Goal: Task Accomplishment & Management: Use online tool/utility

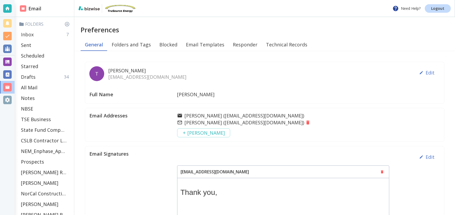
click at [41, 32] on div "Inbox 7" at bounding box center [45, 34] width 53 height 11
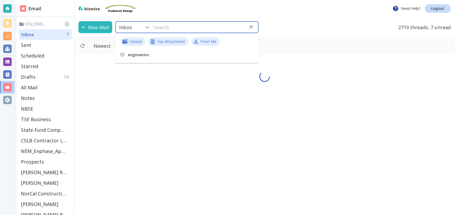
click at [206, 28] on input "text" at bounding box center [197, 27] width 91 height 11
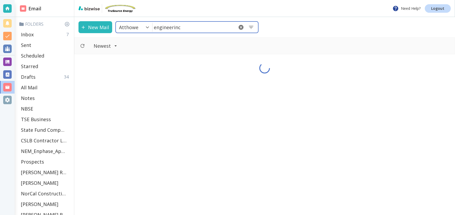
type input "47"
type input "engineerinc"
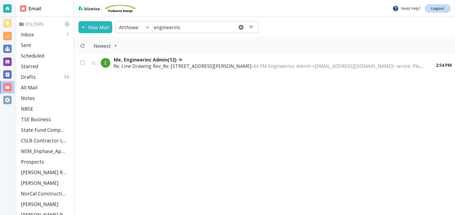
click at [314, 46] on div "Newest" at bounding box center [264, 45] width 381 height 17
click at [156, 61] on p "Me, Engineerinc Admin (12)" at bounding box center [269, 59] width 313 height 6
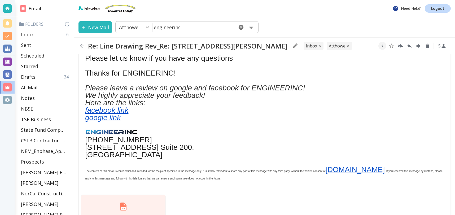
scroll to position [363, 0]
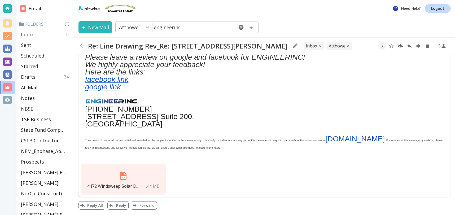
click at [121, 176] on img at bounding box center [123, 175] width 13 height 13
